Goal: Transaction & Acquisition: Download file/media

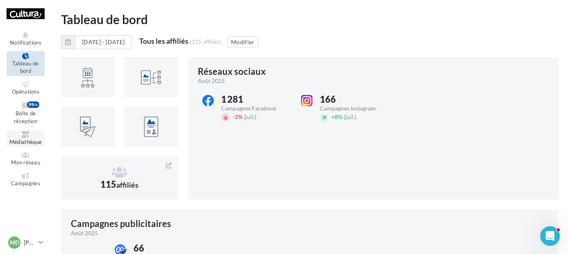
click at [27, 136] on icon at bounding box center [25, 134] width 33 height 7
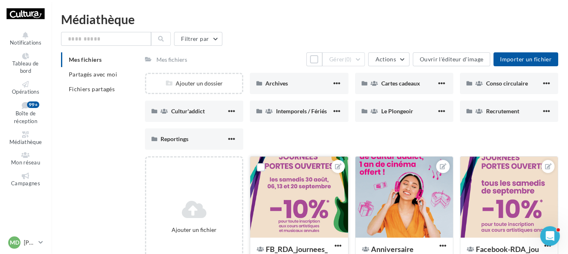
click at [289, 191] on div at bounding box center [298, 198] width 97 height 82
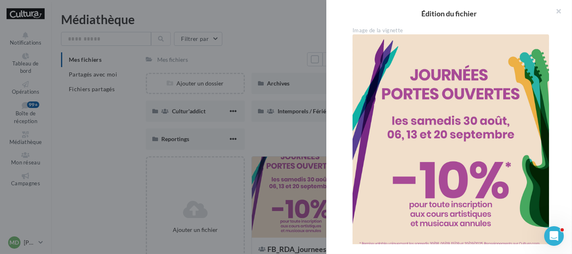
click at [460, 101] on img at bounding box center [450, 157] width 196 height 246
click at [564, 11] on button "button" at bounding box center [555, 12] width 33 height 25
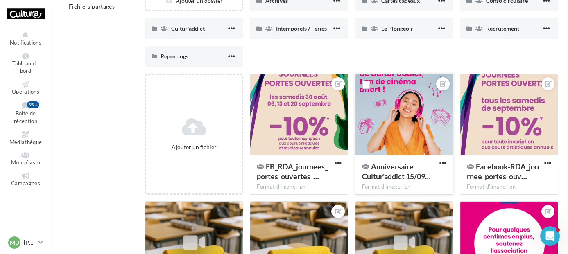
scroll to position [93, 0]
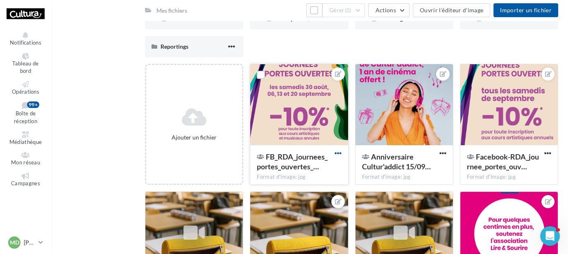
click at [338, 156] on span "button" at bounding box center [337, 153] width 7 height 7
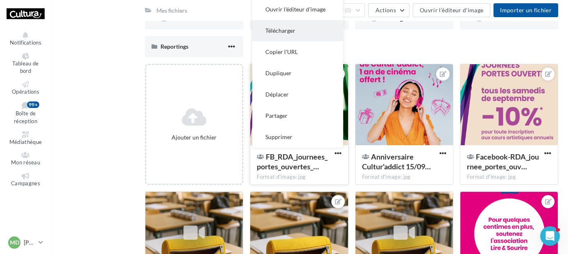
click at [303, 37] on button "Télécharger" at bounding box center [297, 30] width 91 height 21
